Goal: Task Accomplishment & Management: Use online tool/utility

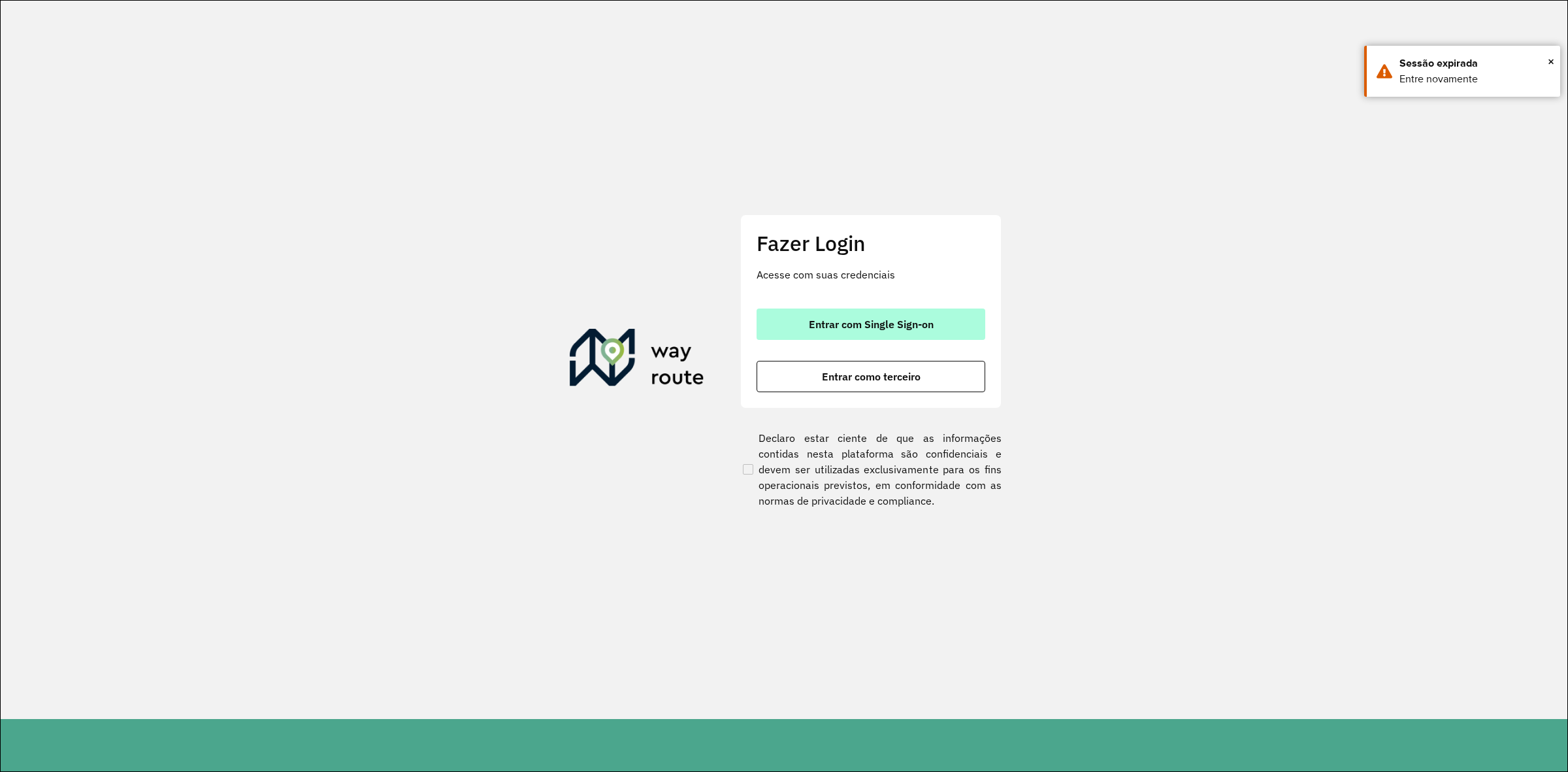
click at [866, 327] on span "Entrar com Single Sign-on" at bounding box center [871, 324] width 125 height 11
